Goal: Task Accomplishment & Management: Manage account settings

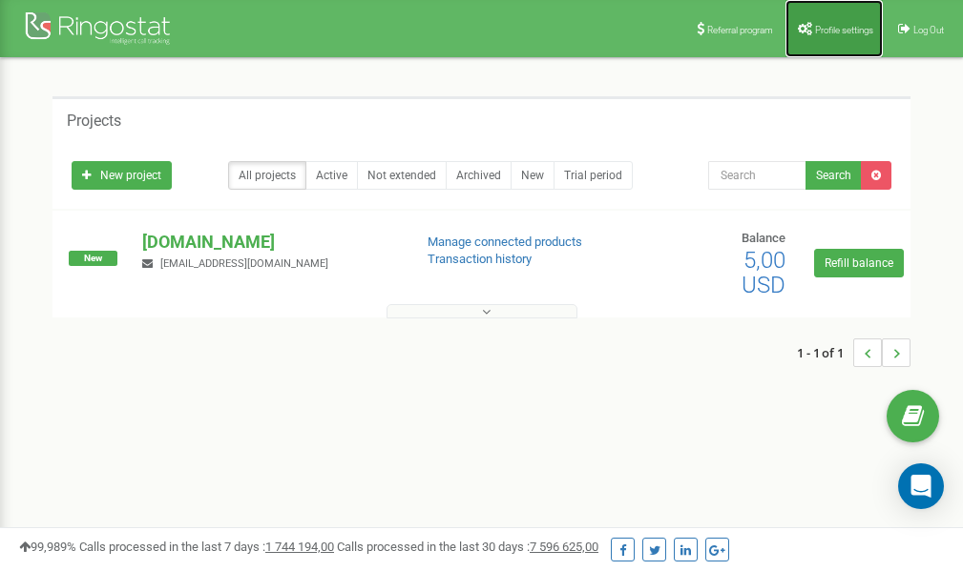
click at [828, 30] on span "Profile settings" at bounding box center [844, 30] width 58 height 10
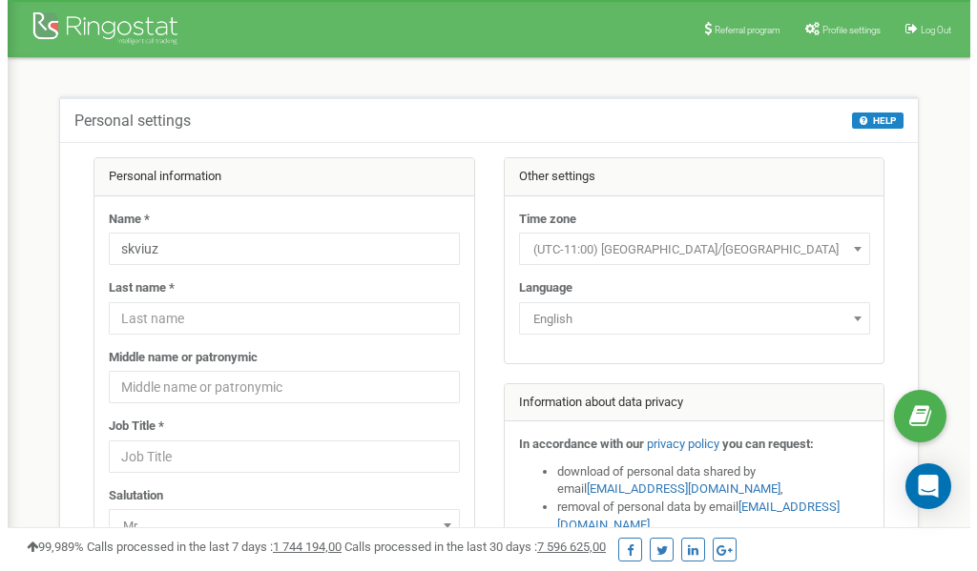
scroll to position [95, 0]
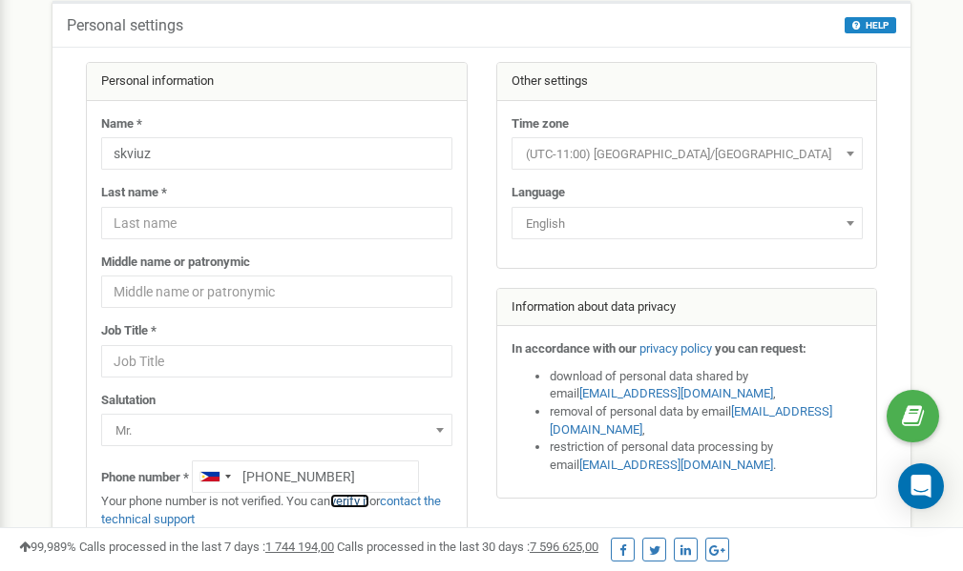
click at [362, 503] on link "verify it" at bounding box center [349, 501] width 39 height 14
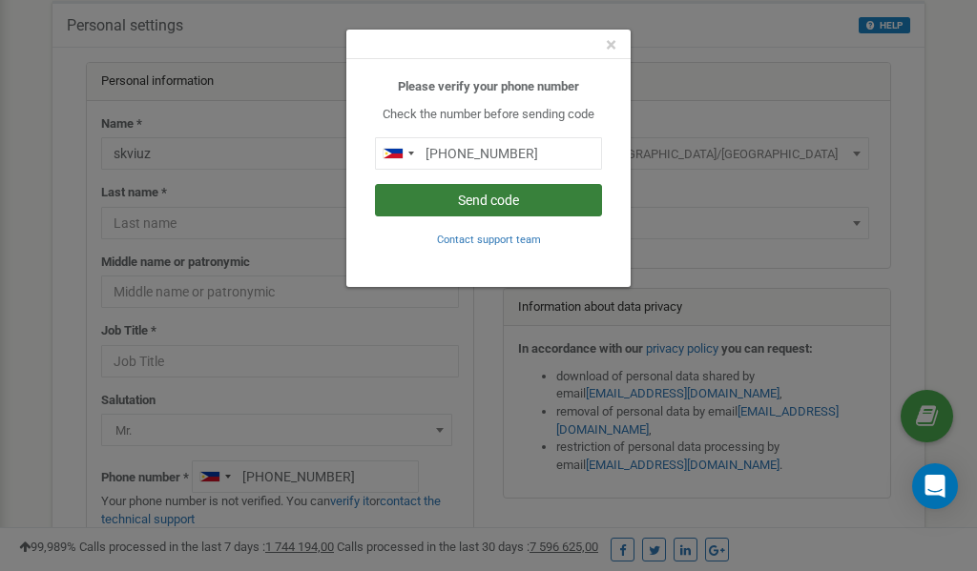
click at [496, 202] on button "Send code" at bounding box center [488, 200] width 227 height 32
